Goal: Information Seeking & Learning: Learn about a topic

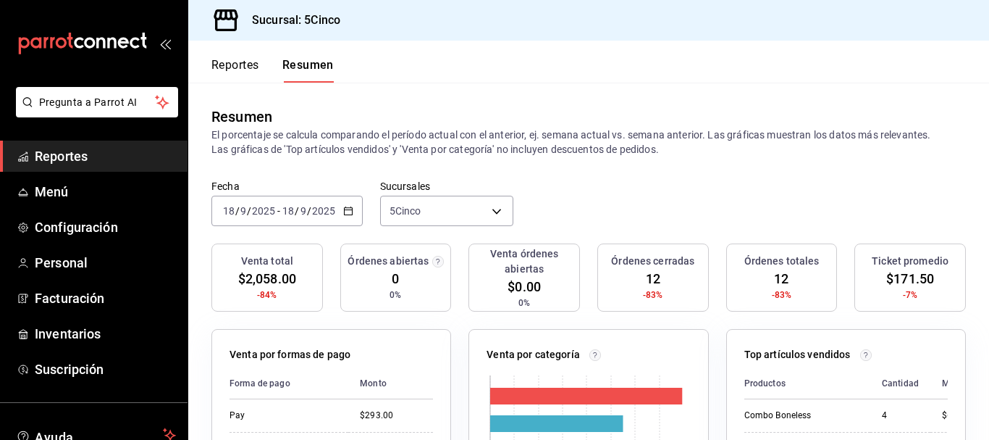
click at [210, 65] on div "Reportes Resumen" at bounding box center [261, 62] width 146 height 42
click at [227, 59] on button "Reportes" at bounding box center [235, 70] width 48 height 25
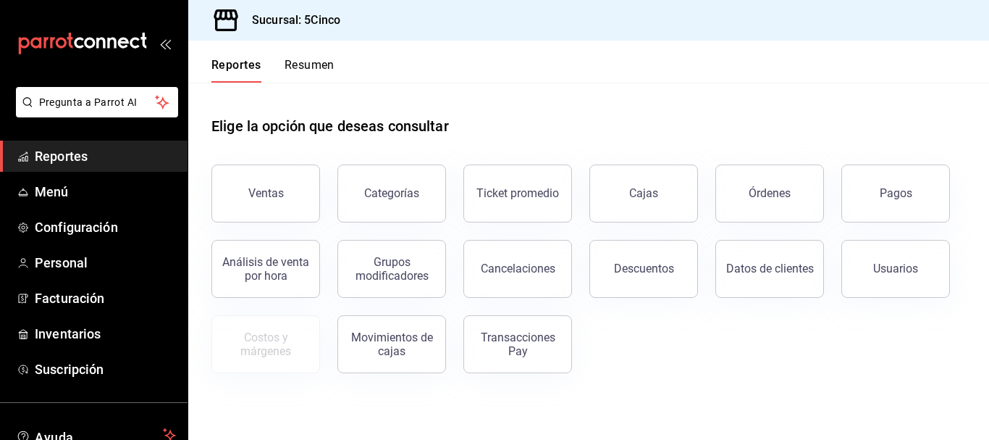
click at [206, 198] on div "Ventas" at bounding box center [257, 184] width 126 height 75
click at [272, 184] on button "Ventas" at bounding box center [265, 193] width 109 height 58
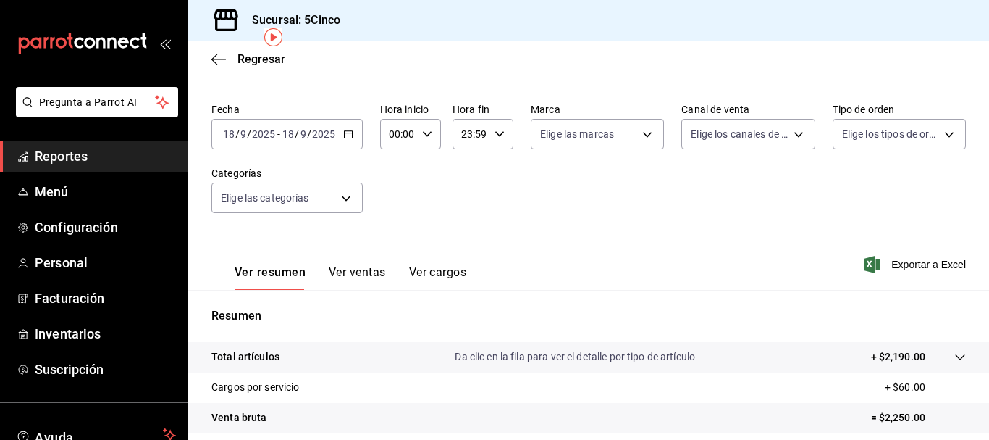
scroll to position [72, 0]
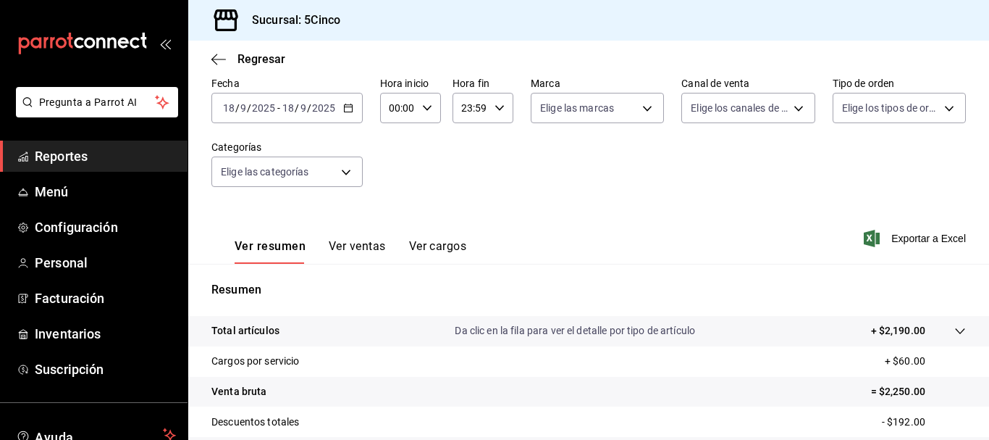
click at [329, 248] on button "Ver ventas" at bounding box center [357, 251] width 57 height 25
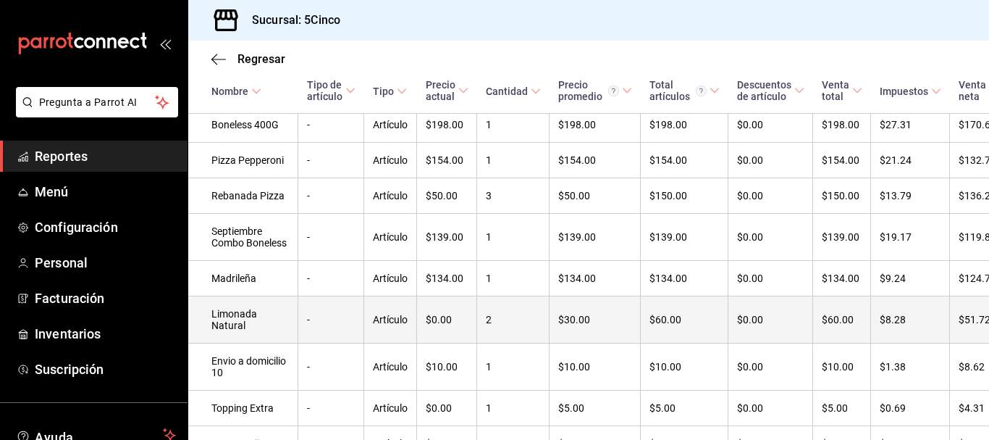
scroll to position [442, 0]
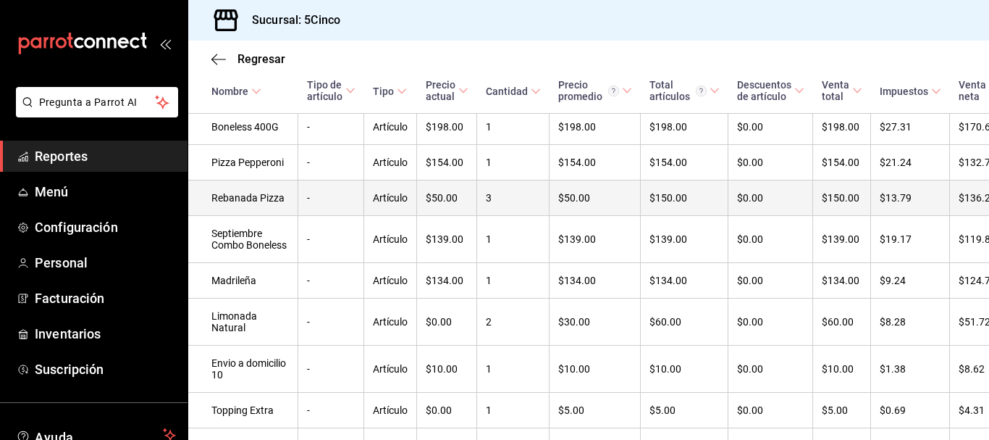
click at [323, 216] on td "-" at bounding box center [331, 197] width 66 height 35
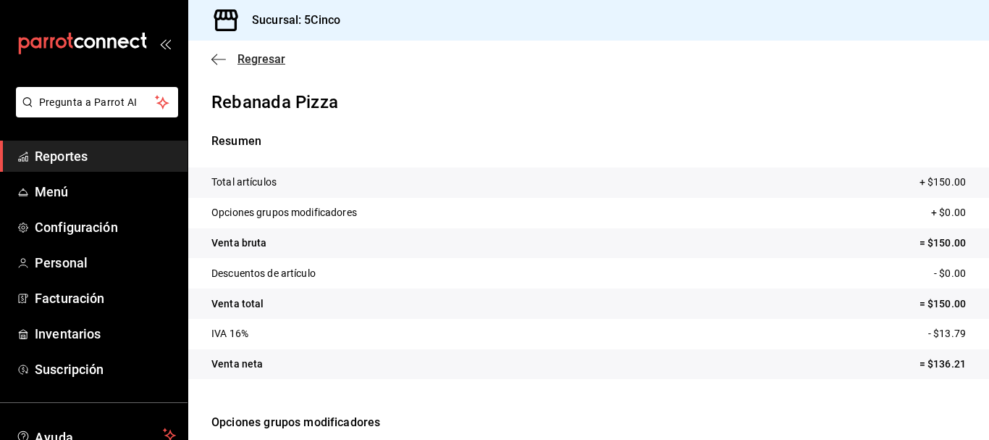
click at [218, 63] on icon "button" at bounding box center [218, 59] width 14 height 13
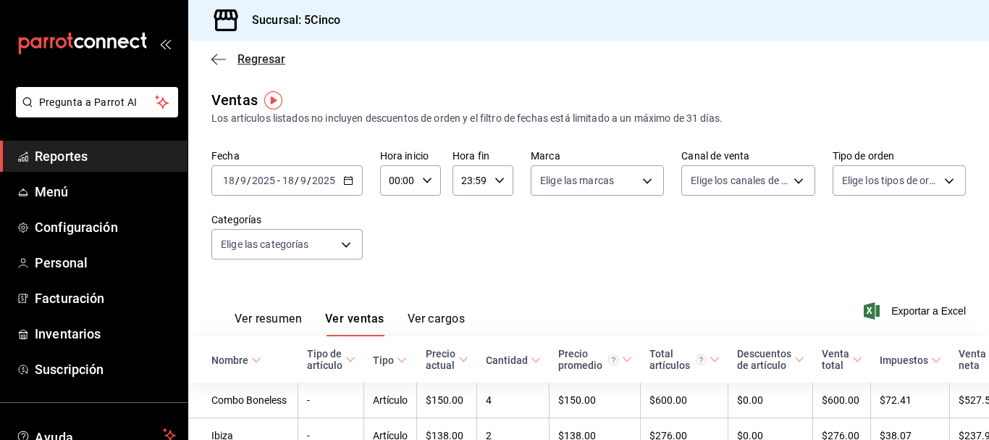
click at [217, 56] on icon "button" at bounding box center [218, 59] width 14 height 13
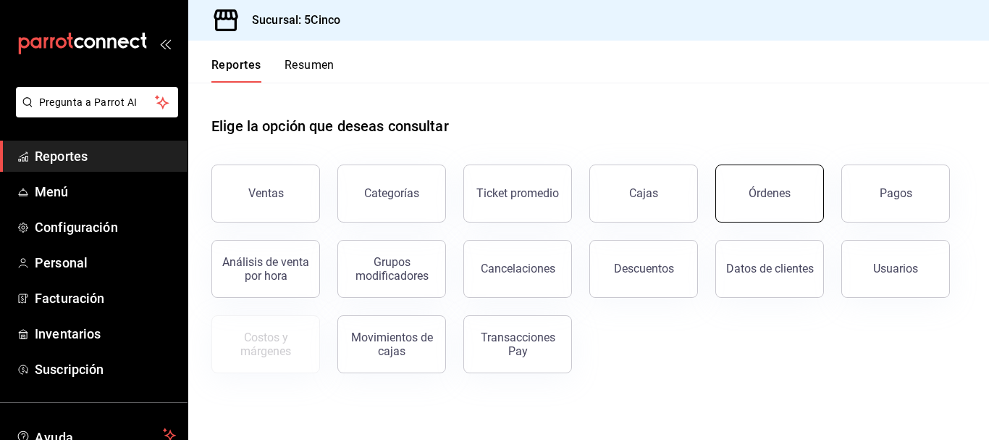
click at [775, 196] on div "Órdenes" at bounding box center [770, 193] width 42 height 14
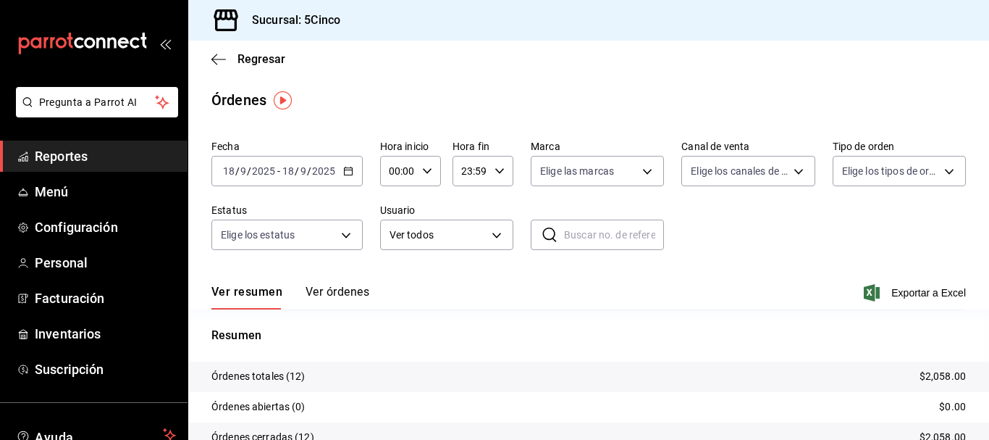
click at [352, 293] on button "Ver órdenes" at bounding box center [338, 297] width 64 height 25
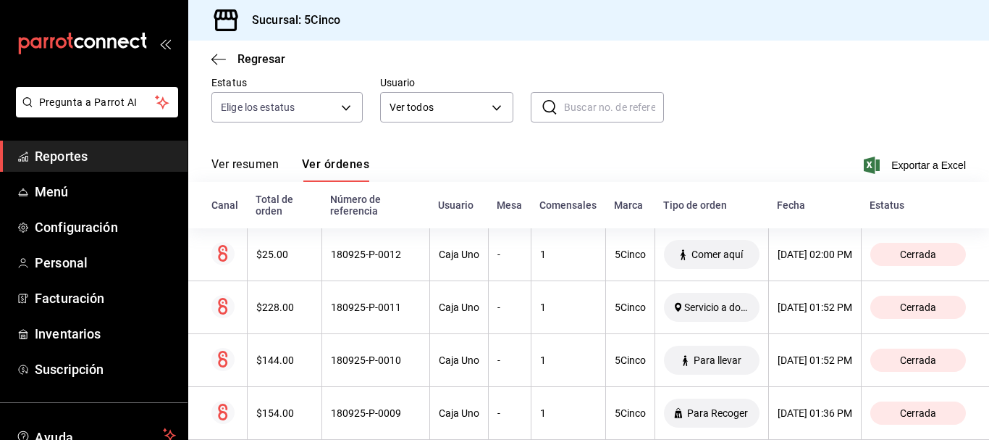
scroll to position [95, 0]
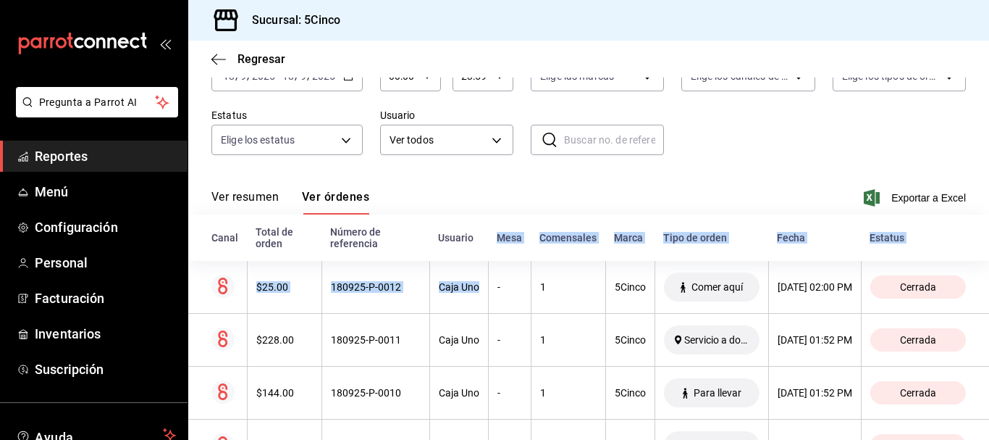
drag, startPoint x: 444, startPoint y: 287, endPoint x: 439, endPoint y: 219, distance: 68.3
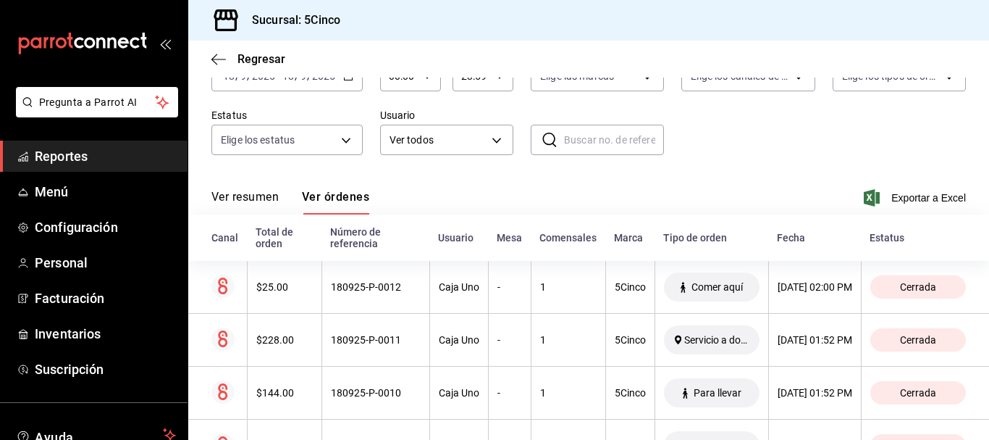
click at [454, 186] on div "Ver resumen Ver órdenes Exportar a Excel" at bounding box center [588, 193] width 755 height 42
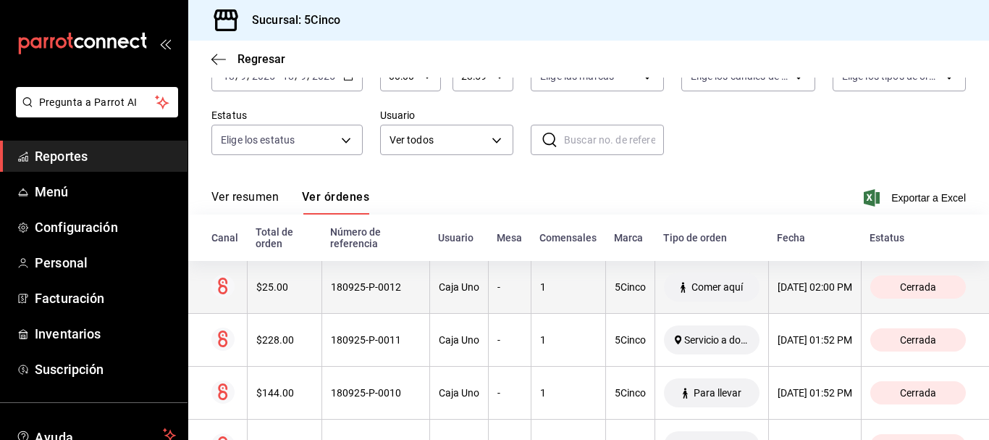
click at [439, 283] on div "Caja Uno" at bounding box center [459, 287] width 41 height 12
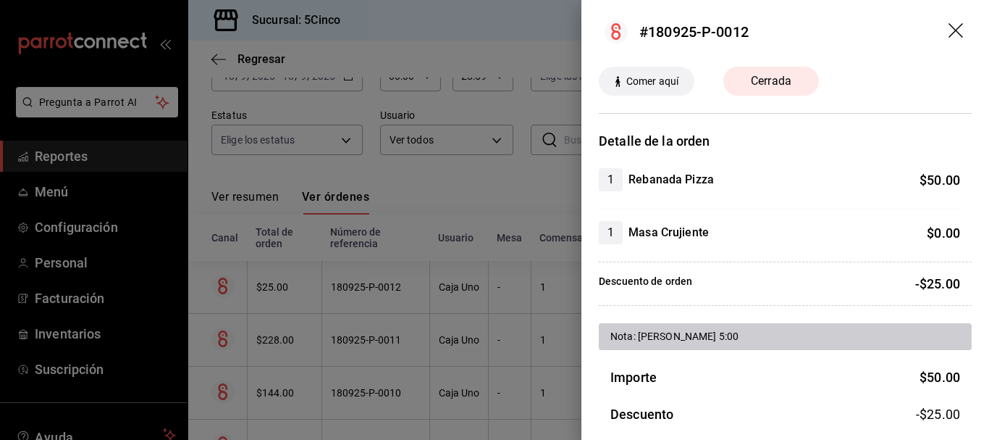
scroll to position [0, 0]
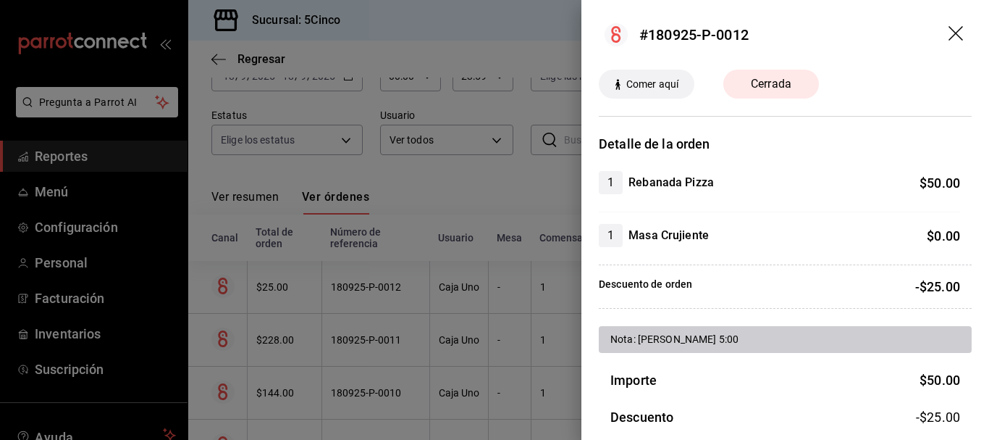
click at [949, 38] on icon "drag" at bounding box center [957, 34] width 17 height 17
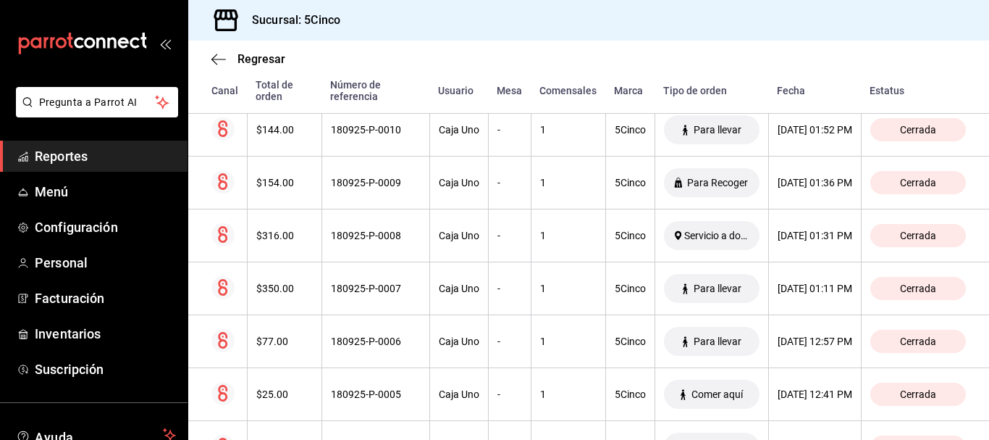
scroll to position [457, 0]
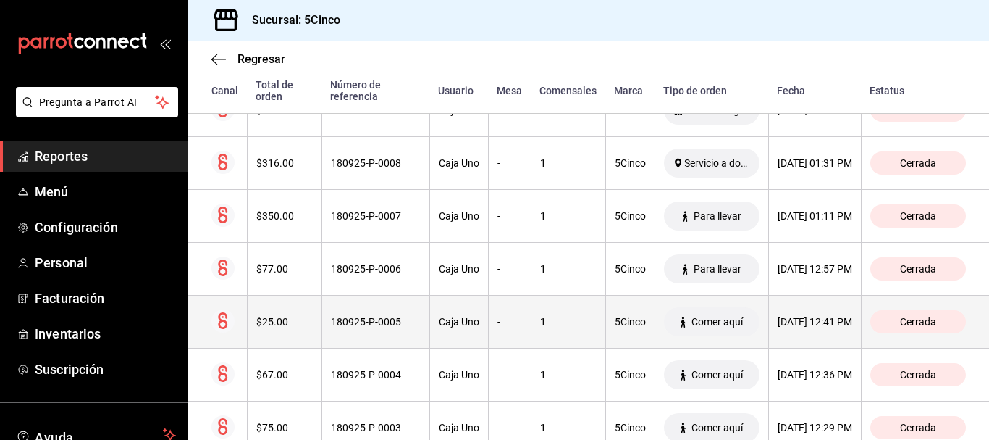
click at [531, 313] on th "1" at bounding box center [568, 321] width 75 height 53
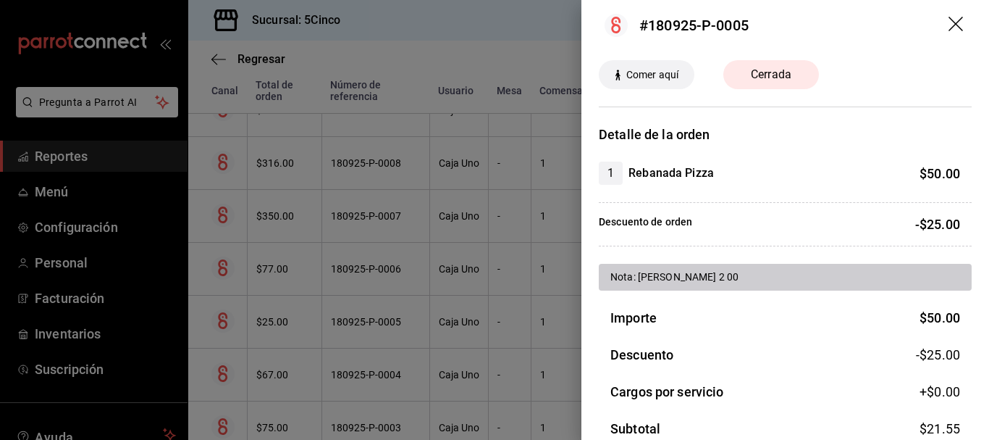
scroll to position [0, 0]
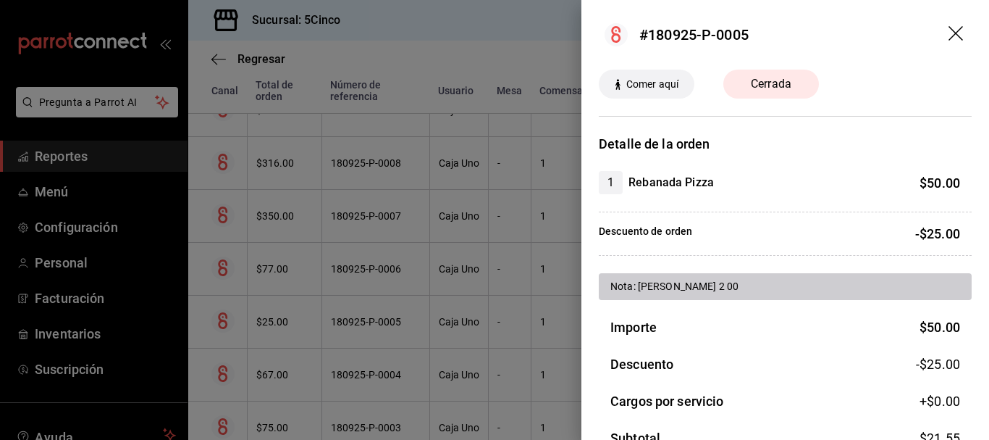
click at [949, 36] on icon "drag" at bounding box center [957, 34] width 17 height 17
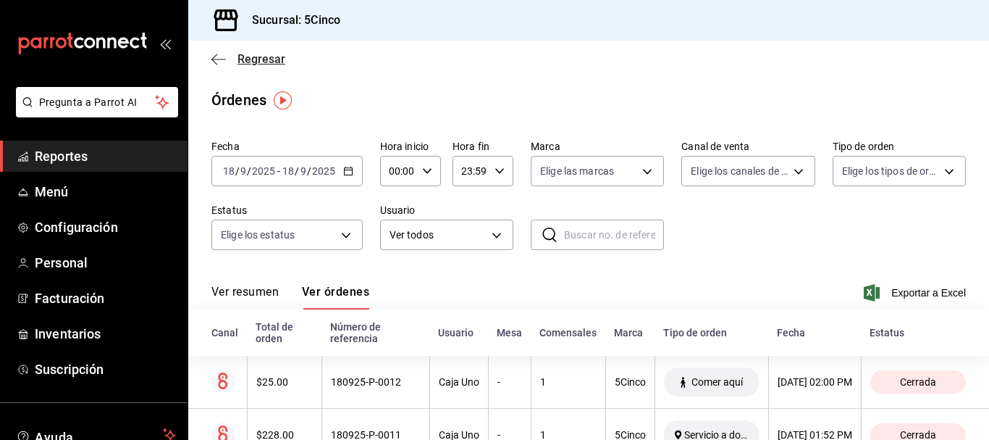
click at [227, 62] on span "Regresar" at bounding box center [248, 59] width 74 height 14
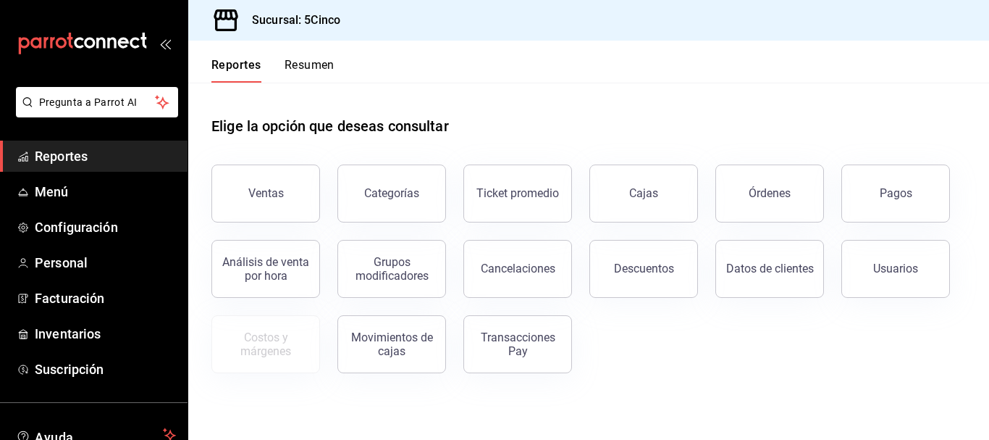
click at [769, 309] on div "Ventas Categorías Ticket promedio Cajas Órdenes Pagos Análisis de venta por hor…" at bounding box center [580, 260] width 772 height 226
click at [322, 62] on button "Resumen" at bounding box center [310, 70] width 50 height 25
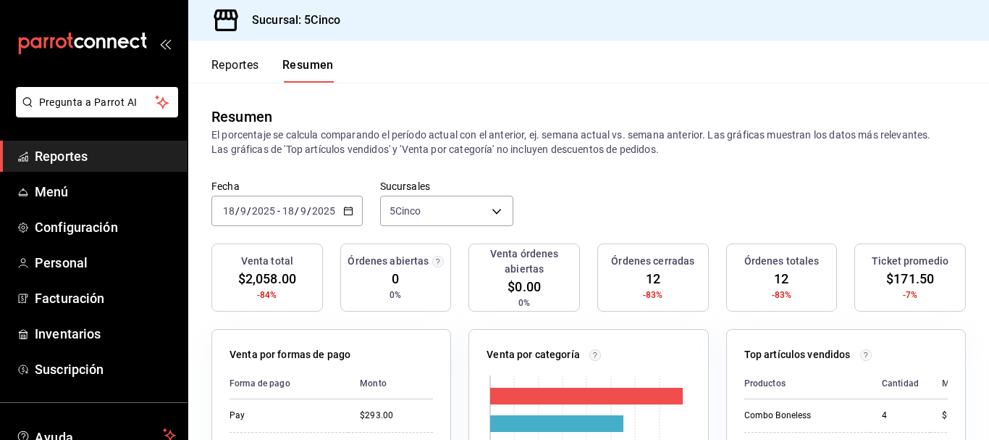
click at [228, 70] on button "Reportes" at bounding box center [235, 70] width 48 height 25
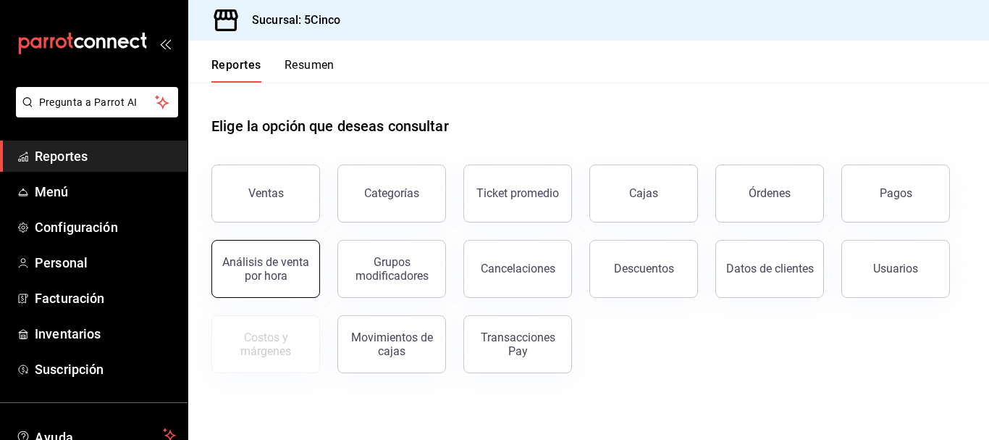
click at [245, 273] on div "Análisis de venta por hora" at bounding box center [266, 269] width 90 height 28
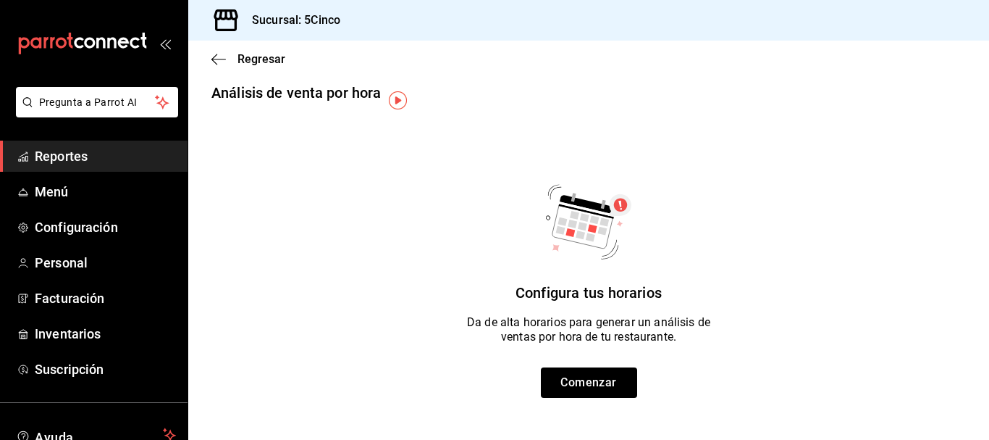
scroll to position [11, 0]
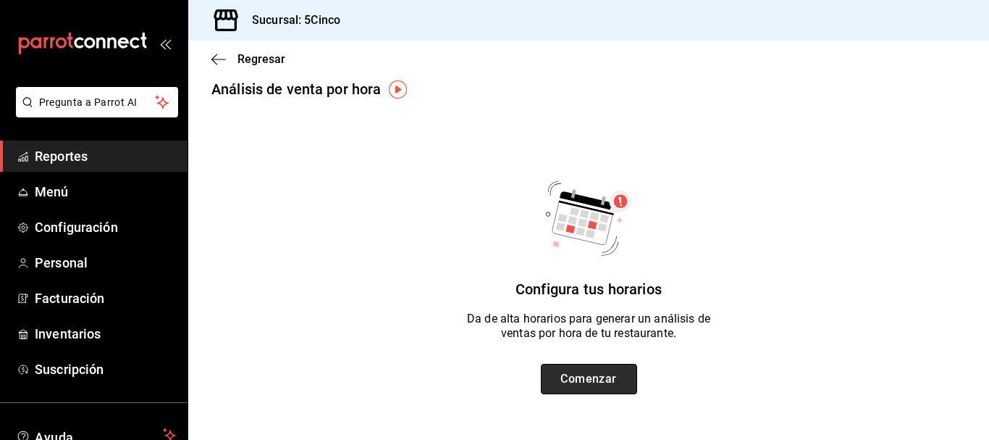
click at [614, 385] on button "Comenzar" at bounding box center [589, 379] width 96 height 30
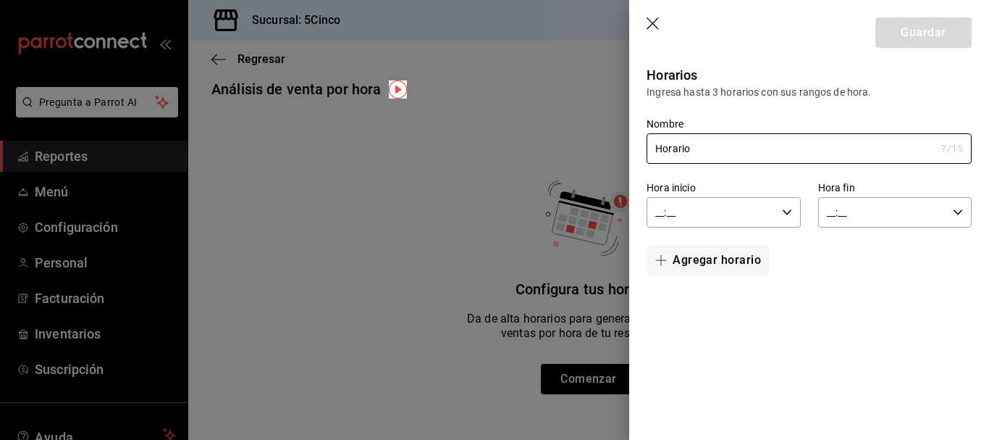
type input "Horario"
click at [705, 211] on input "__:__" at bounding box center [711, 212] width 129 height 29
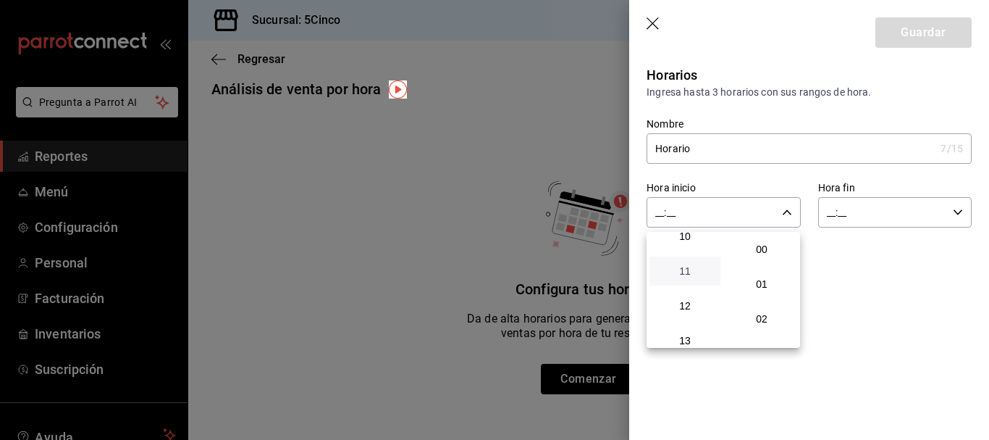
scroll to position [362, 0]
click at [689, 304] on span "12" at bounding box center [685, 304] width 54 height 12
click at [769, 253] on span "00" at bounding box center [762, 249] width 54 height 12
type input "12:00"
click at [847, 213] on div at bounding box center [494, 220] width 989 height 440
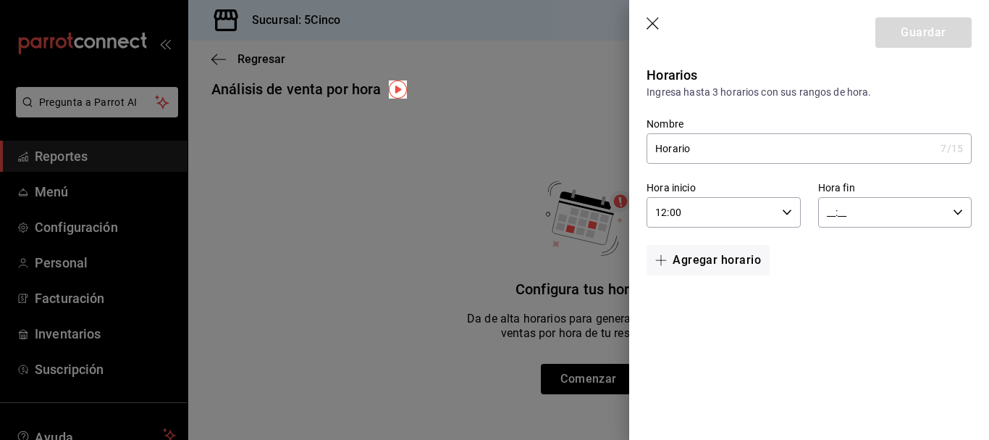
click at [838, 214] on input "__:__" at bounding box center [882, 212] width 129 height 29
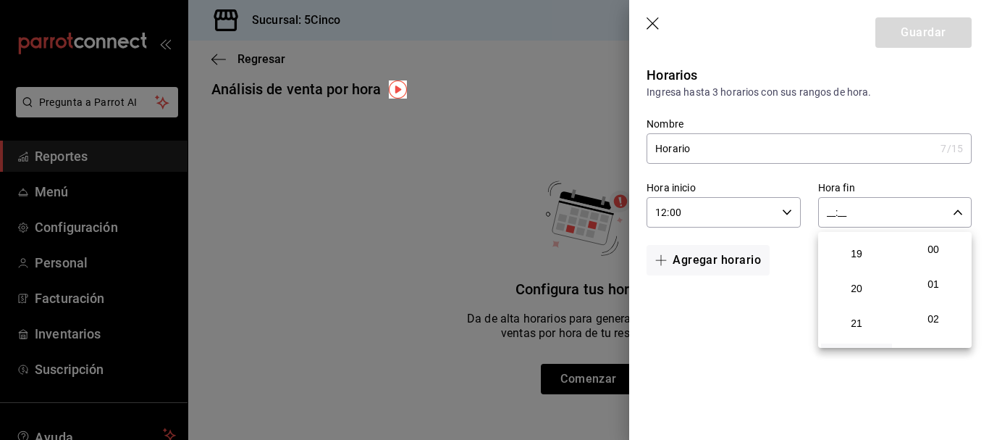
scroll to position [718, 0]
click at [860, 259] on span "21" at bounding box center [857, 261] width 54 height 12
click at [936, 291] on span "45" at bounding box center [934, 293] width 54 height 12
type input "21:45"
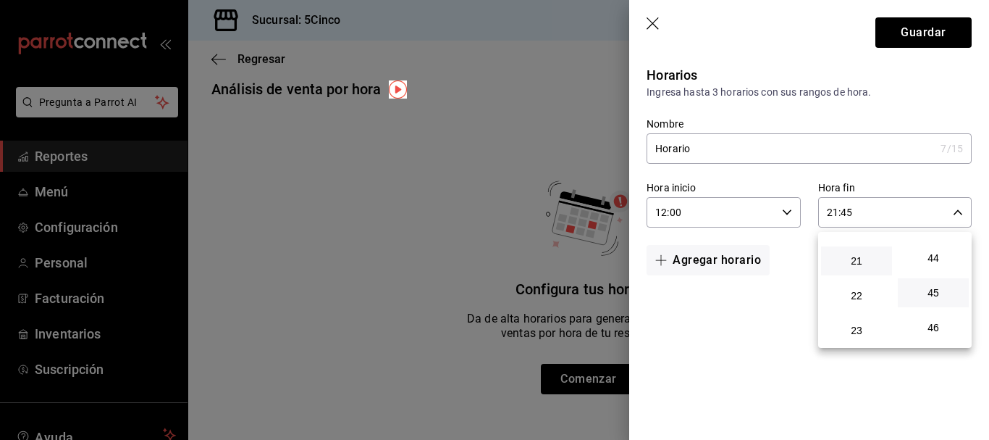
click at [795, 261] on div at bounding box center [494, 220] width 989 height 440
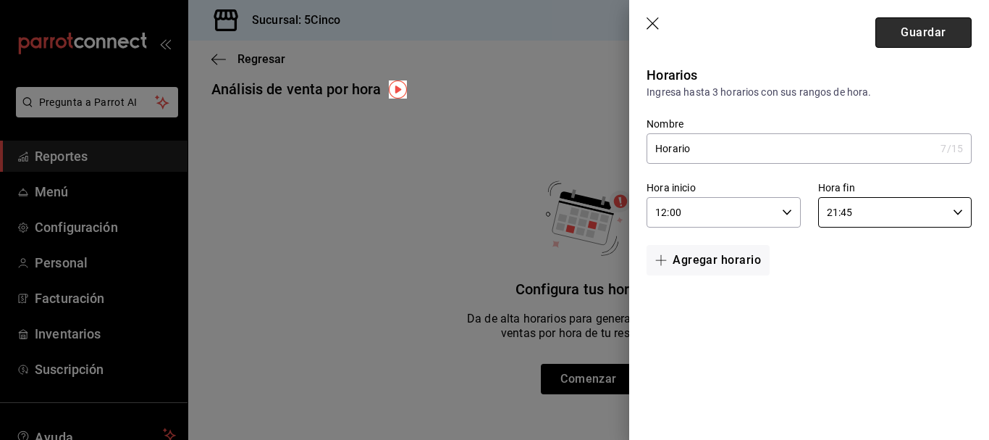
click at [913, 38] on button "Guardar" at bounding box center [923, 32] width 96 height 30
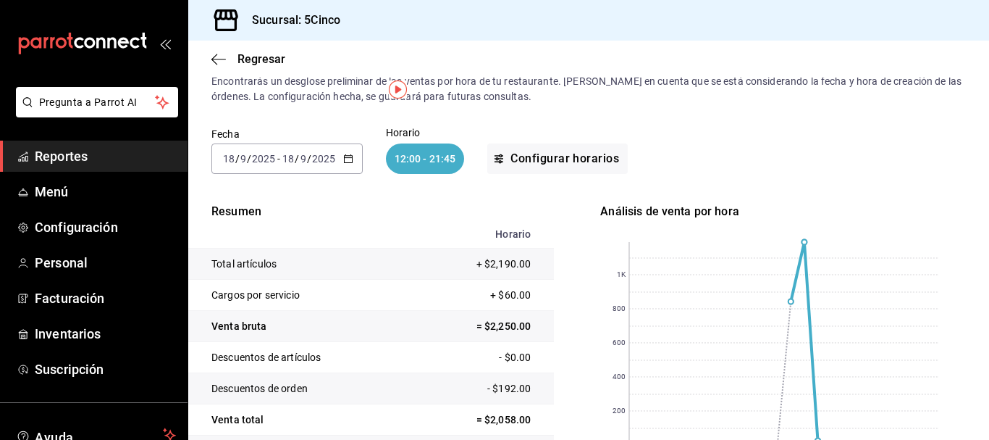
scroll to position [11, 0]
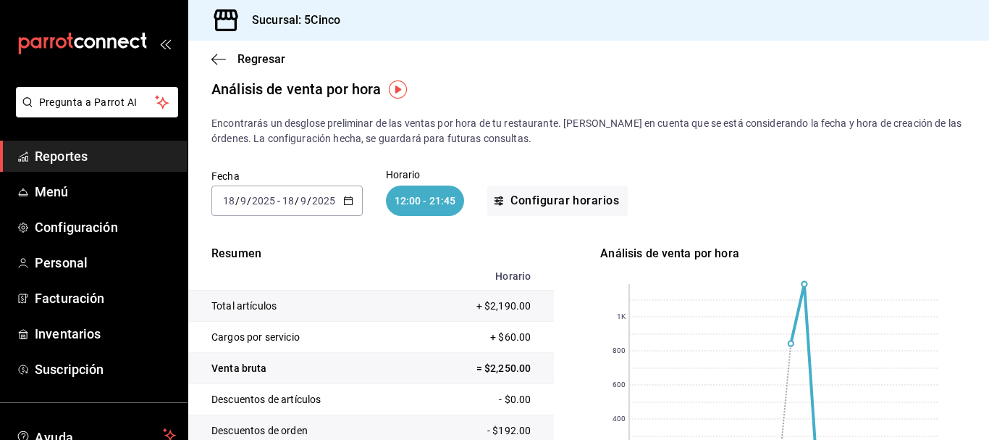
click at [347, 205] on \(Stroke\) "button" at bounding box center [348, 201] width 9 height 8
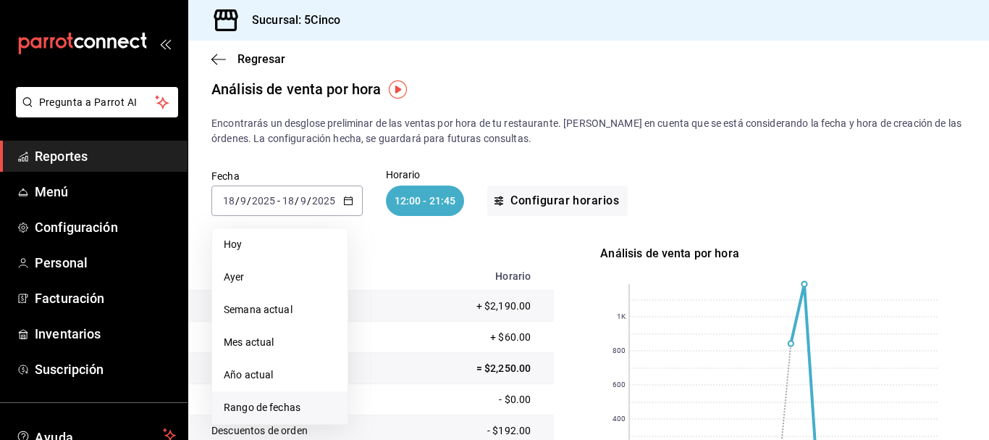
click at [271, 404] on span "Rango de fechas" at bounding box center [280, 407] width 112 height 15
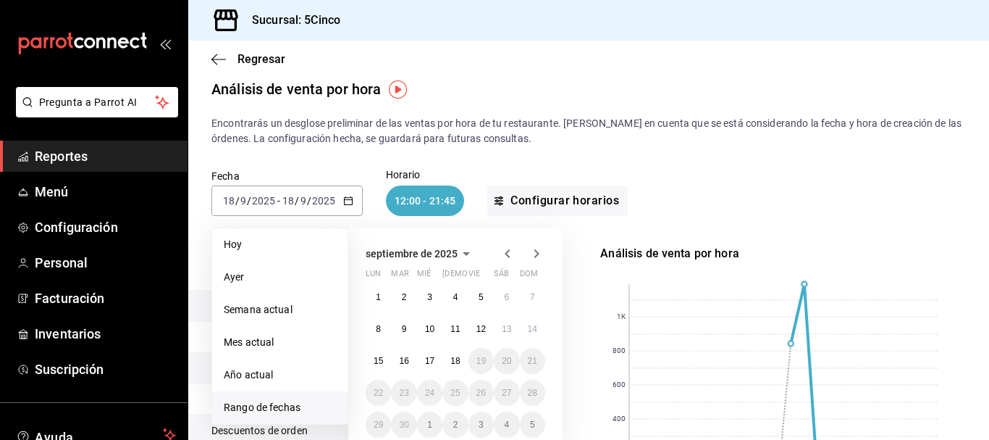
click at [460, 251] on icon "button" at bounding box center [466, 253] width 17 height 17
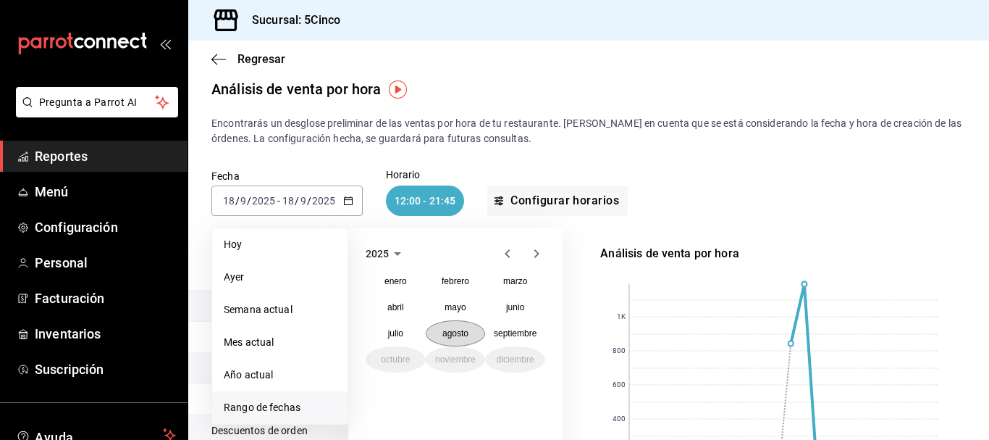
click at [455, 331] on abbr "agosto" at bounding box center [455, 333] width 26 height 10
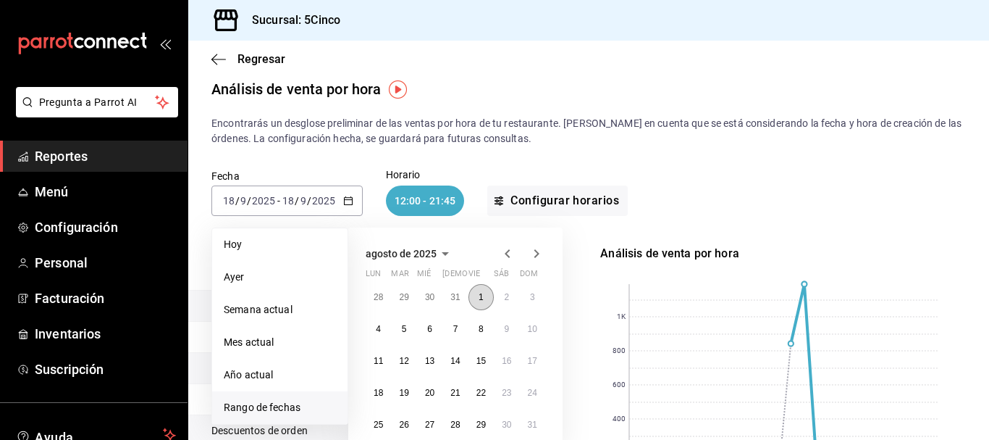
click at [479, 298] on abbr "1" at bounding box center [481, 297] width 5 height 10
click at [524, 421] on button "31" at bounding box center [532, 424] width 25 height 26
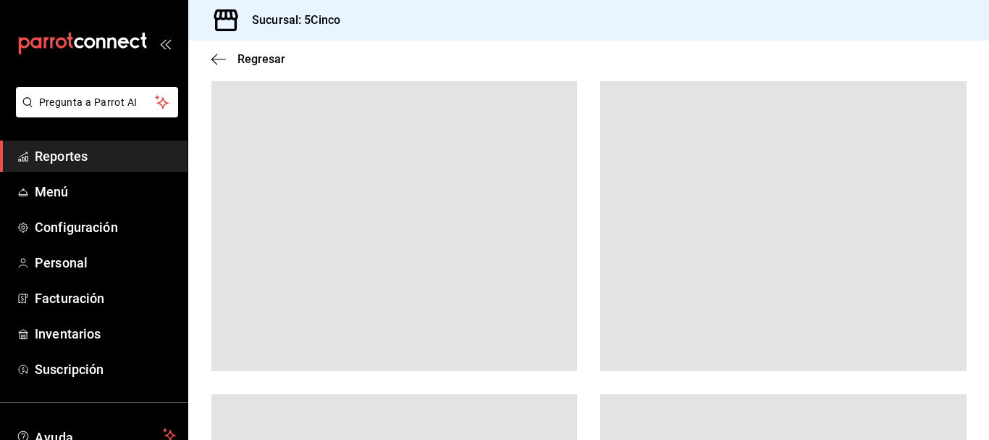
scroll to position [103, 0]
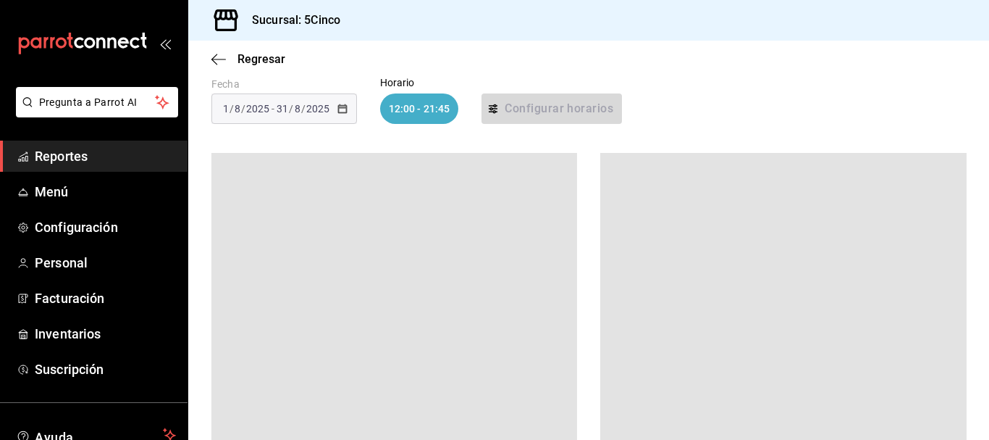
click at [212, 145] on div "Fecha [DATE] [DATE] - [DATE] [DATE] Horario 12:00 - 21:45 Configurar horarios" at bounding box center [588, 100] width 755 height 93
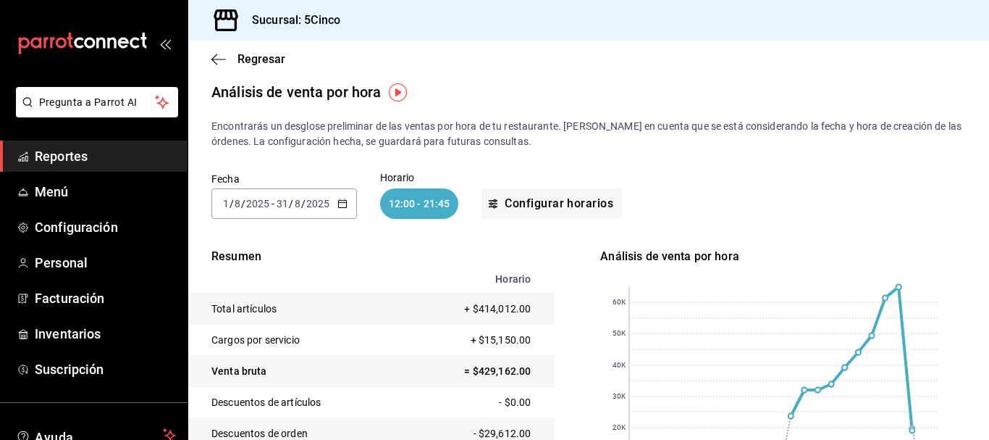
scroll to position [0, 0]
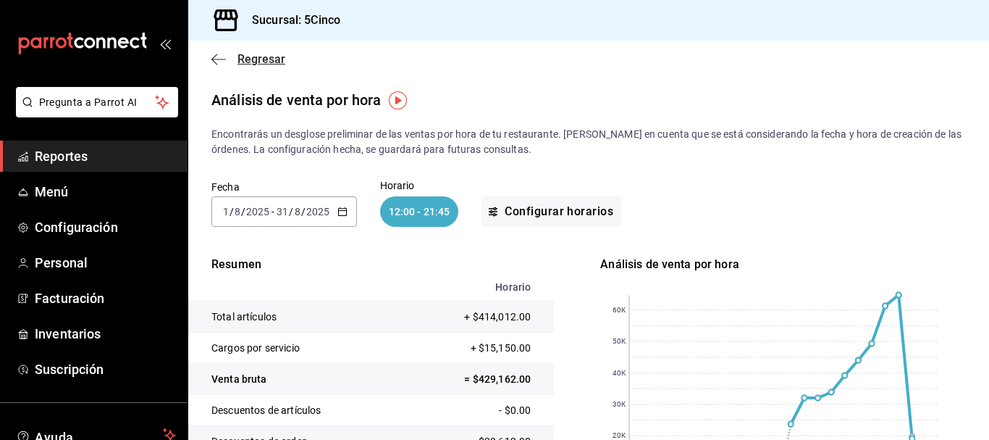
click at [217, 58] on icon "button" at bounding box center [218, 59] width 14 height 13
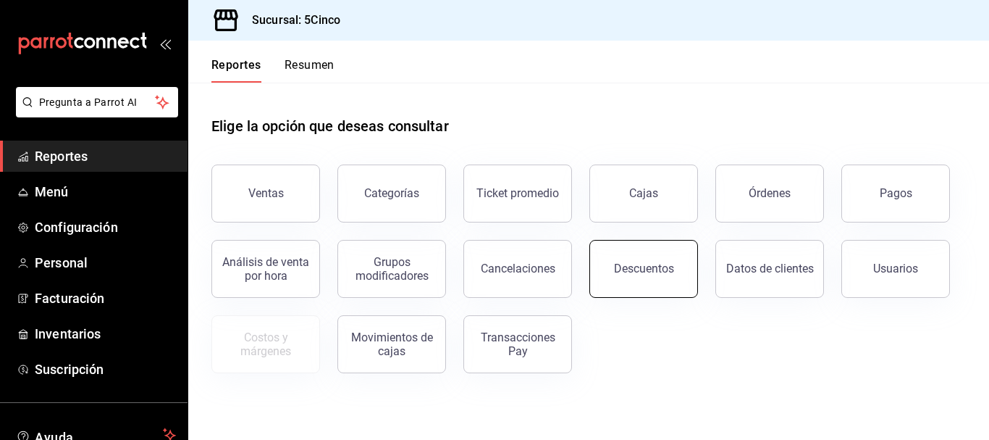
click at [607, 265] on button "Descuentos" at bounding box center [643, 269] width 109 height 58
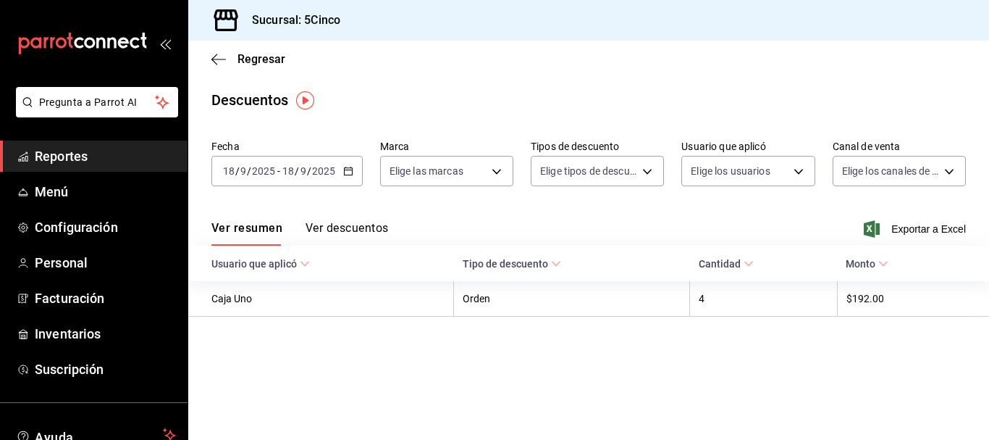
click at [333, 227] on button "Ver descuentos" at bounding box center [347, 233] width 83 height 25
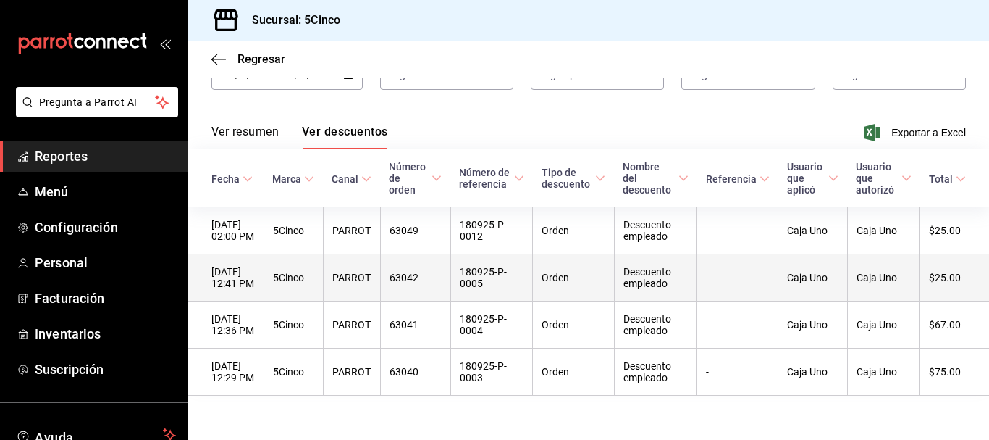
scroll to position [118, 0]
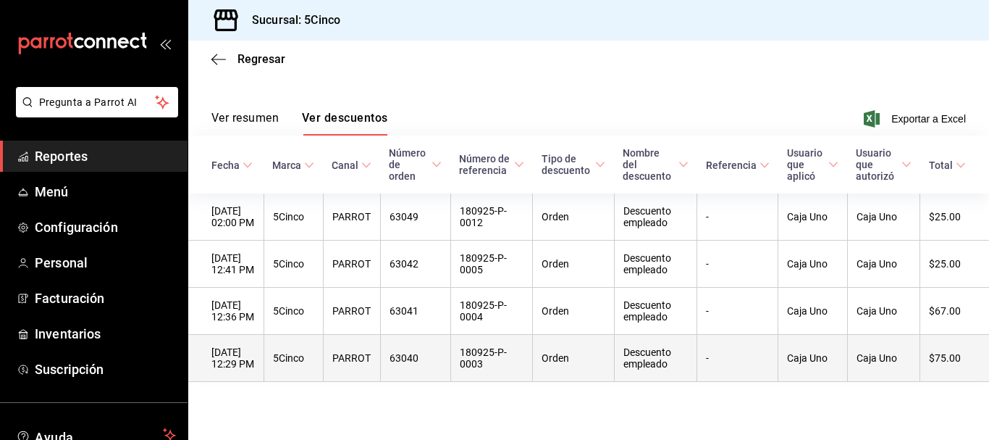
click at [243, 361] on th "[DATE] 12:29 PM" at bounding box center [225, 358] width 75 height 47
click at [920, 361] on th "$75.00" at bounding box center [954, 358] width 69 height 47
click at [519, 371] on th "180925-P-0003" at bounding box center [491, 358] width 82 height 47
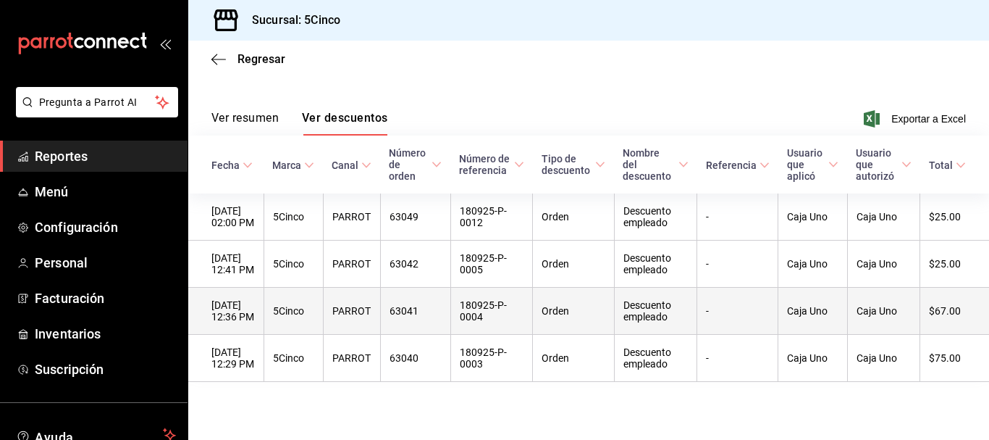
click at [298, 306] on th "5Cinco" at bounding box center [293, 310] width 59 height 47
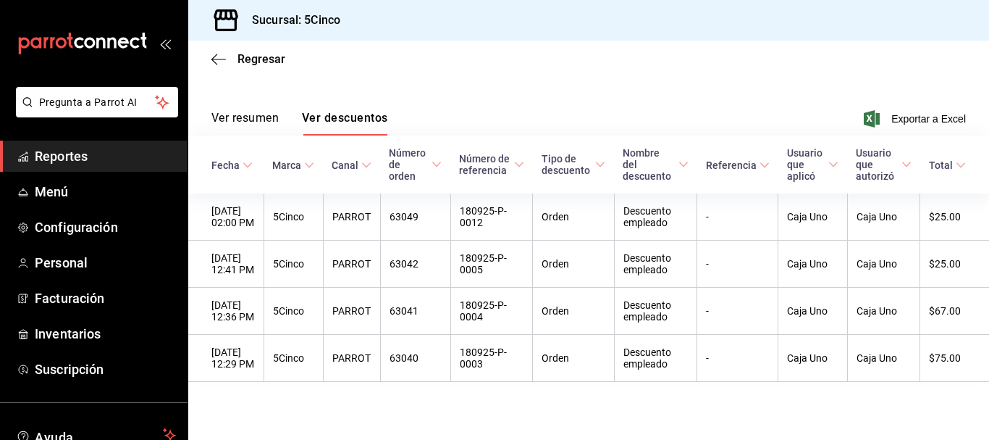
click at [440, 74] on div "Regresar" at bounding box center [588, 59] width 801 height 37
click at [394, 392] on main "Regresar Descuentos Fecha [DATE] [DATE] - [DATE] [DATE] Marca Elige las marcas …" at bounding box center [588, 184] width 801 height 509
